Goal: Task Accomplishment & Management: Use online tool/utility

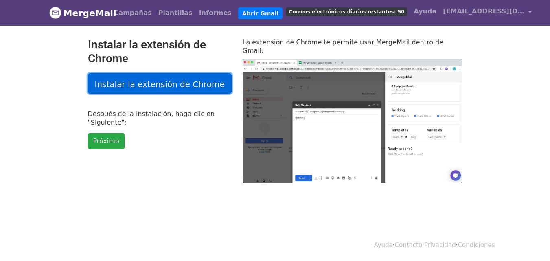
click at [185, 81] on font "Instalar la extensión de Chrome" at bounding box center [160, 84] width 130 height 10
type input "25.1"
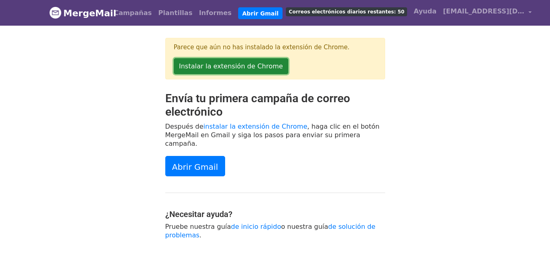
click at [234, 68] on font "Instalar la extensión de Chrome" at bounding box center [231, 66] width 104 height 8
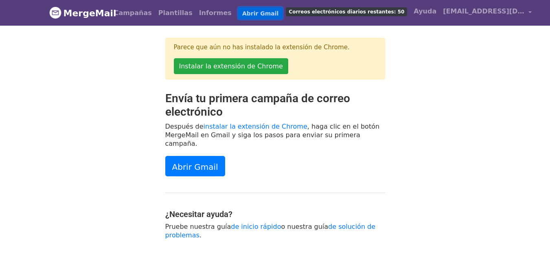
click at [242, 15] on font "Abrir Gmail" at bounding box center [260, 13] width 36 height 7
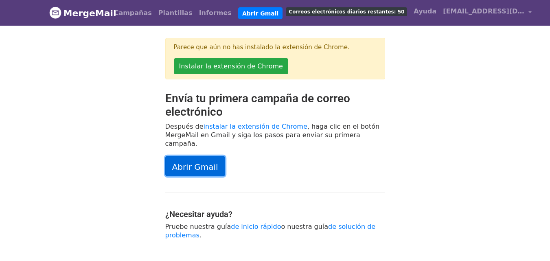
click at [197, 162] on font "Abrir Gmail" at bounding box center [195, 167] width 46 height 10
